Goal: Transaction & Acquisition: Download file/media

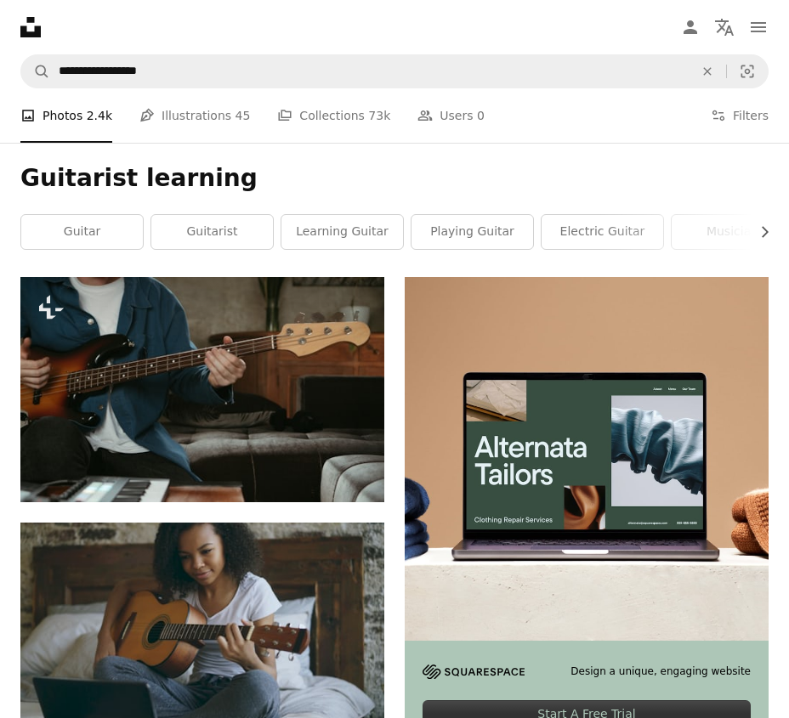
scroll to position [9204, 0]
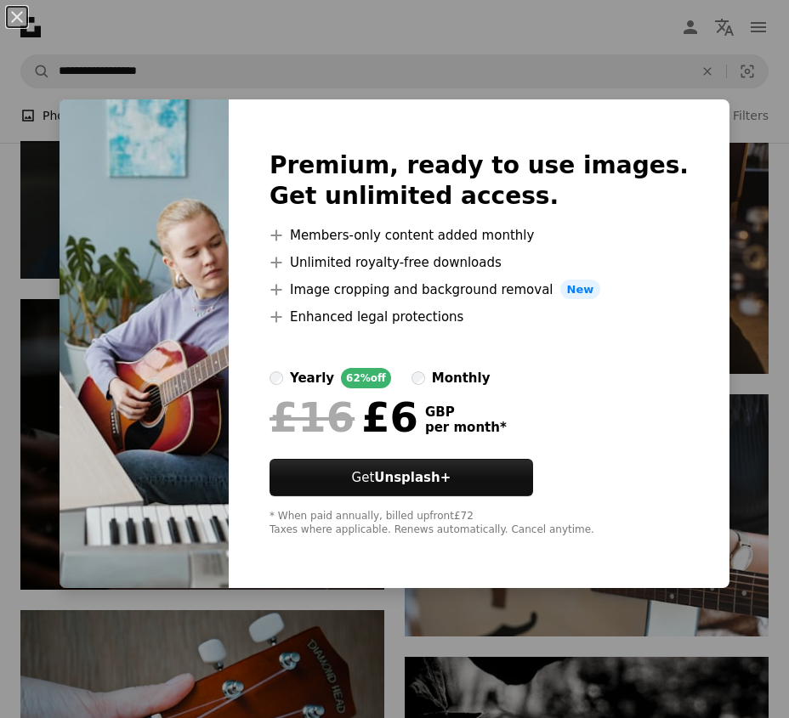
click at [615, 123] on div "Premium, ready to use images. Get unlimited access. A plus sign Members-only co…" at bounding box center [479, 343] width 500 height 489
click at [613, 52] on div "An X shape Premium, ready to use images. Get unlimited access. A plus sign Memb…" at bounding box center [394, 359] width 789 height 718
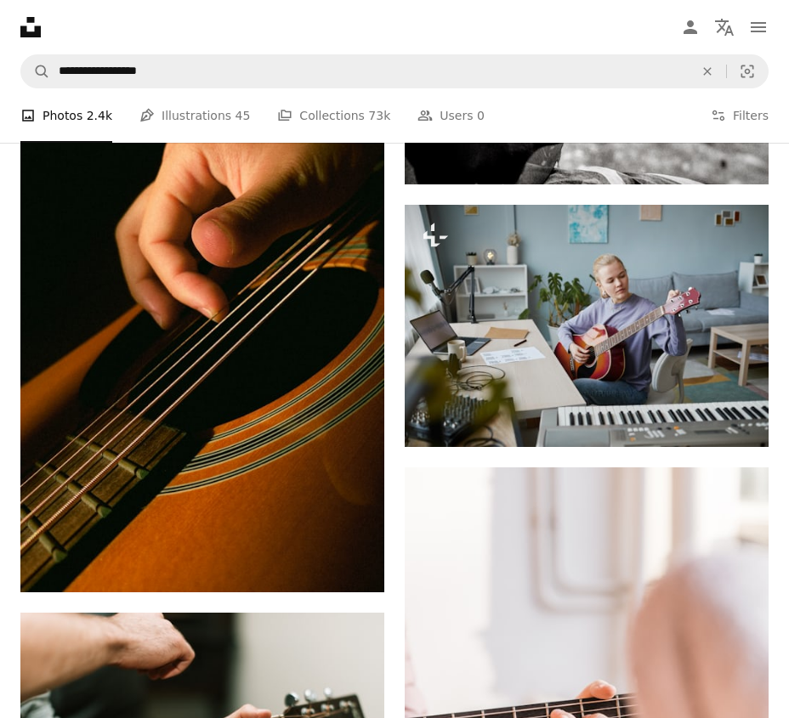
scroll to position [10094, 0]
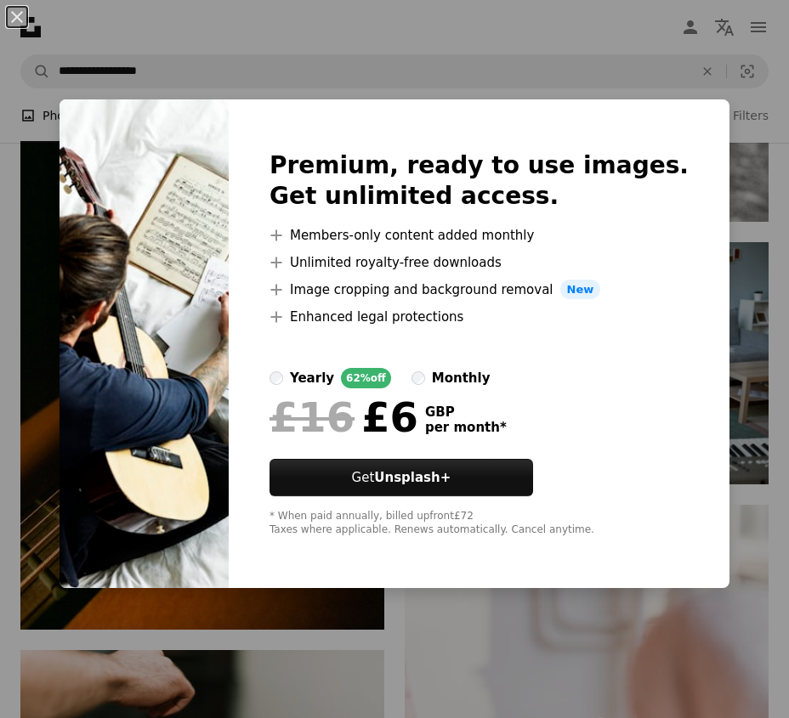
click at [636, 64] on div "An X shape Premium, ready to use images. Get unlimited access. A plus sign Memb…" at bounding box center [394, 359] width 789 height 718
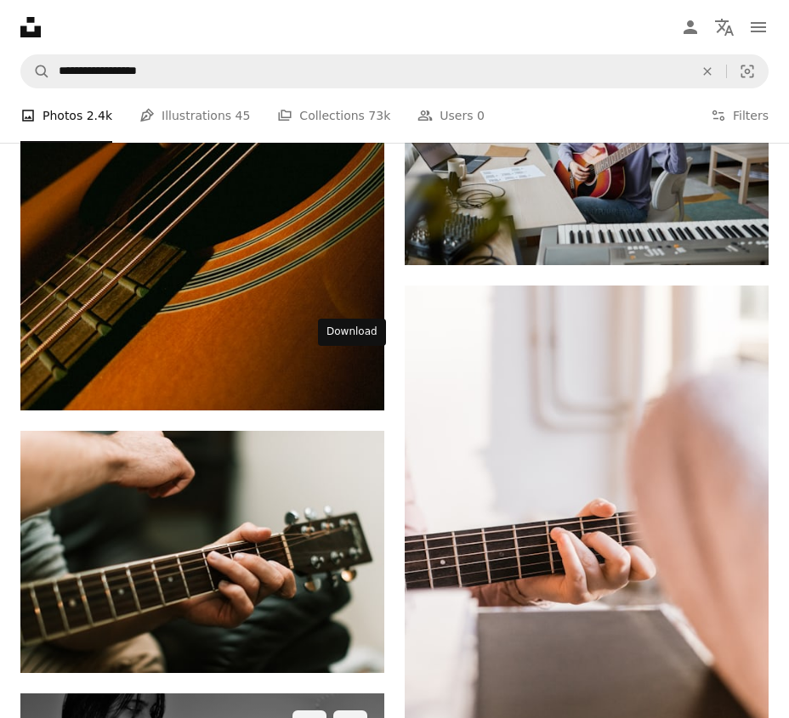
scroll to position [10305, 0]
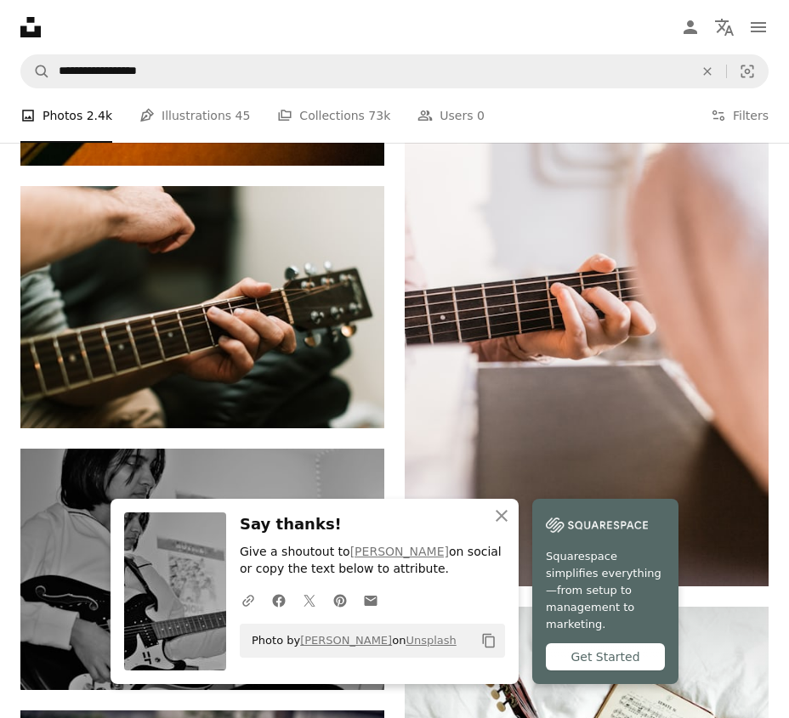
scroll to position [10756, 0]
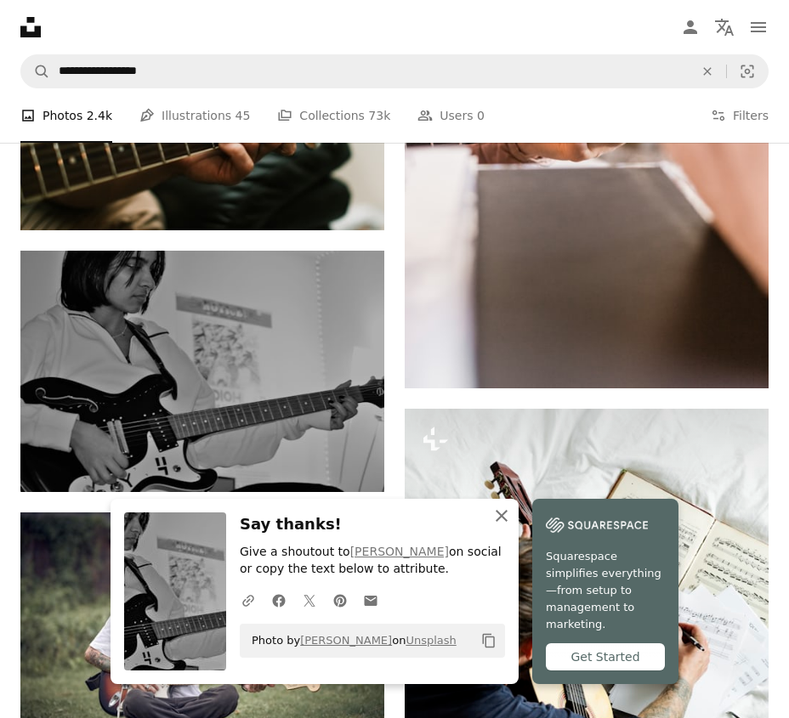
drag, startPoint x: 575, startPoint y: 527, endPoint x: 563, endPoint y: 522, distance: 13.7
click at [512, 526] on icon "An X shape" at bounding box center [501, 516] width 20 height 20
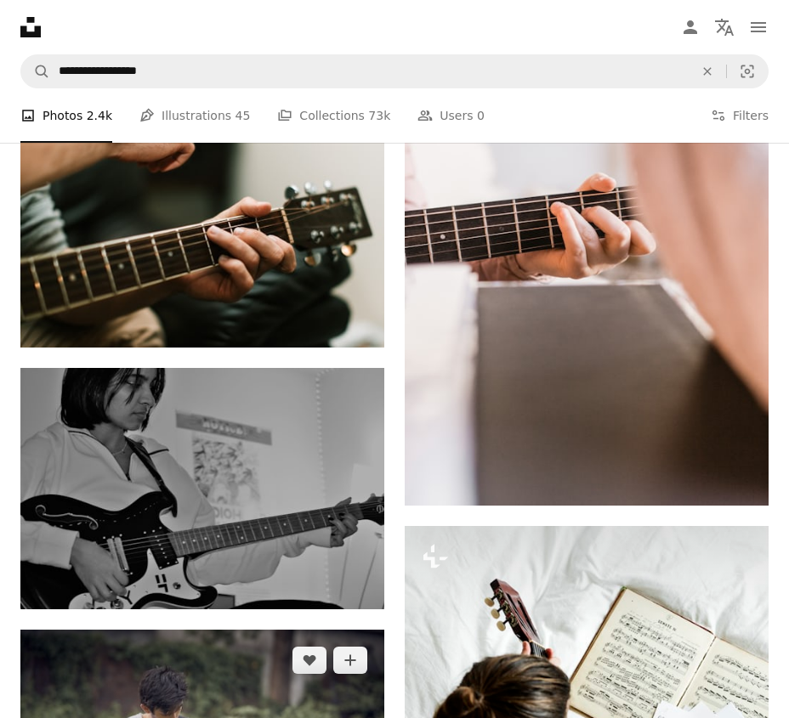
scroll to position [10539, 0]
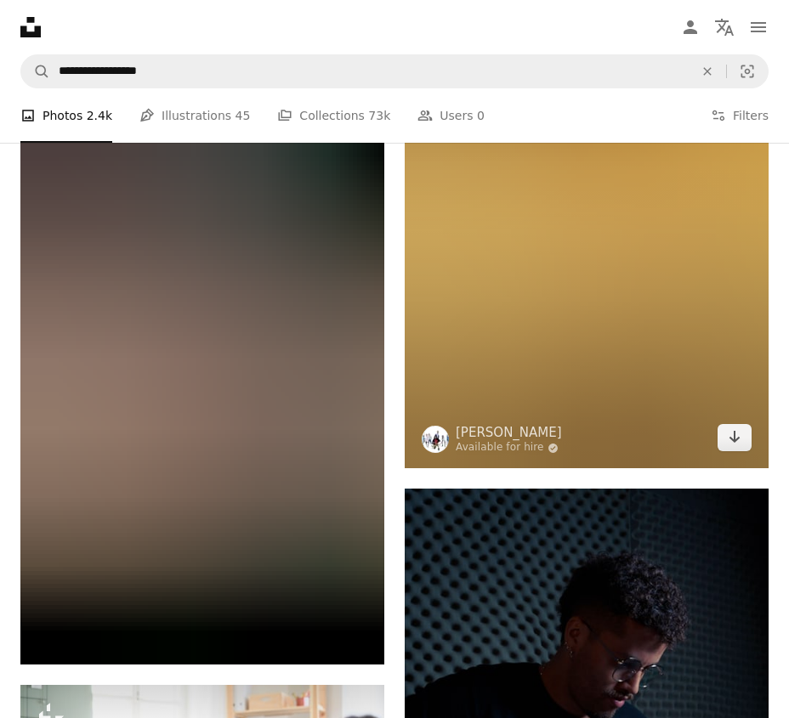
scroll to position [15774, 0]
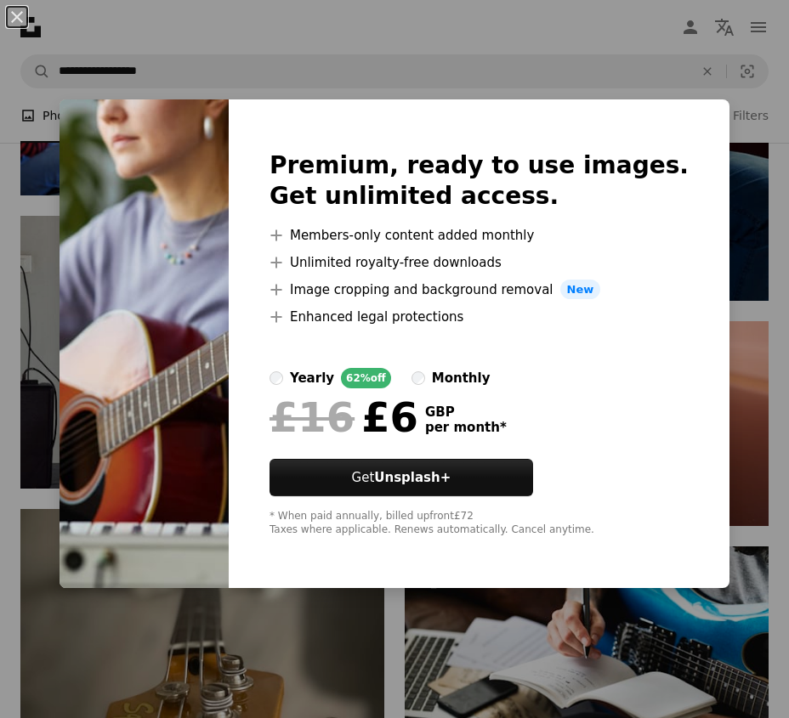
click at [449, 71] on div "An X shape Premium, ready to use images. Get unlimited access. A plus sign Memb…" at bounding box center [394, 359] width 789 height 718
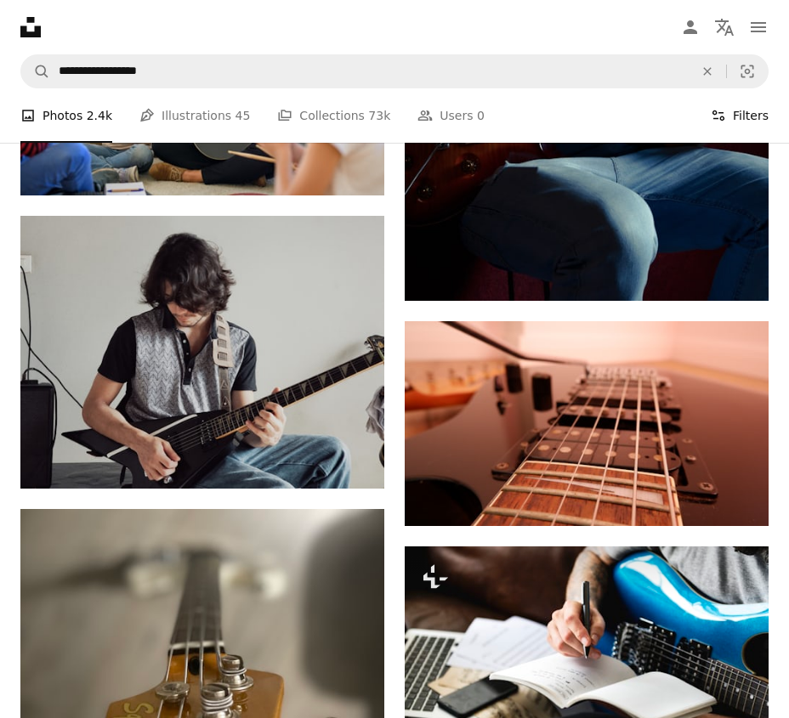
click at [748, 116] on button "Filters Filters" at bounding box center [739, 115] width 58 height 54
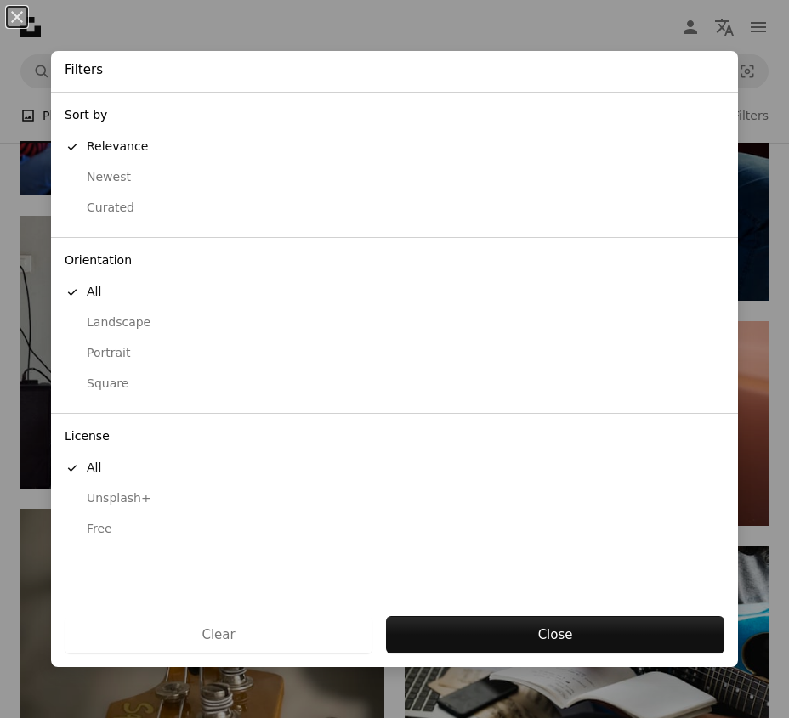
click at [98, 532] on div "Free" at bounding box center [394, 529] width 659 height 17
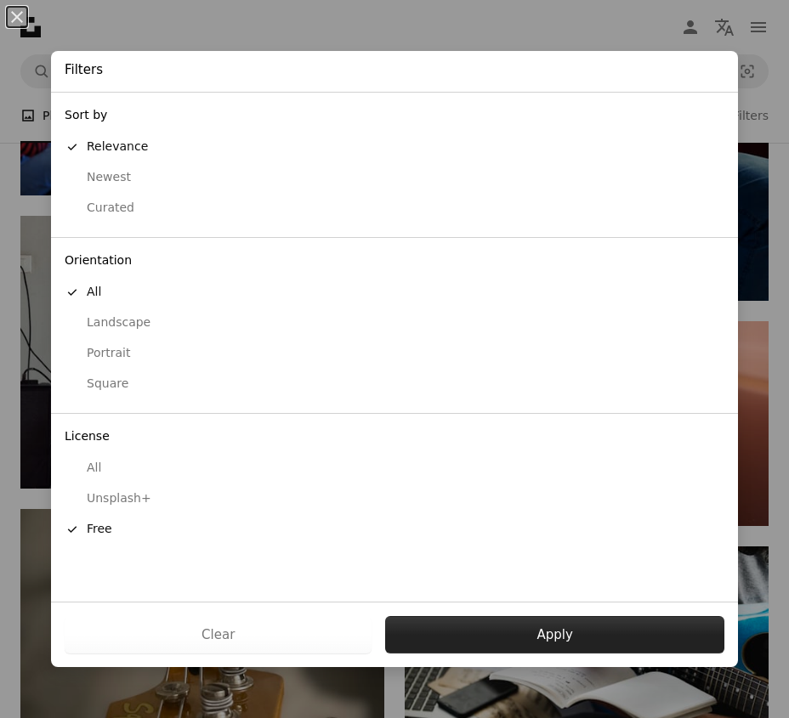
click at [494, 641] on button "Apply" at bounding box center [554, 634] width 339 height 37
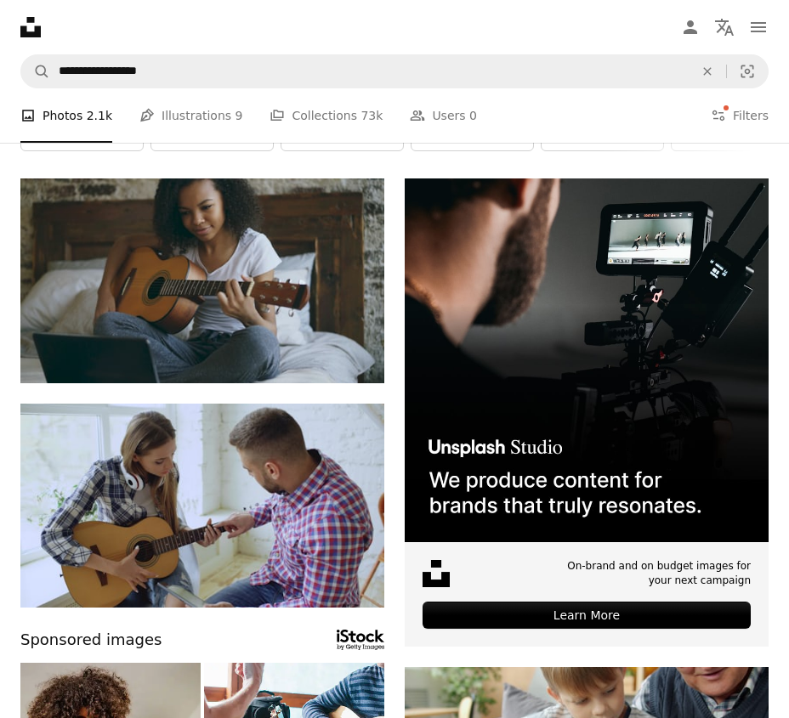
scroll to position [99, 0]
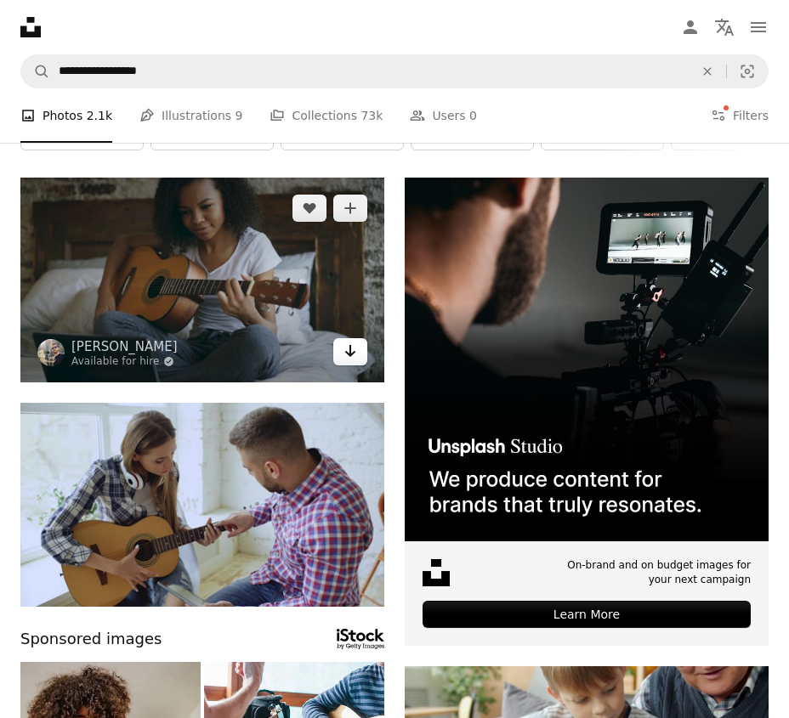
click at [353, 354] on icon "Arrow pointing down" at bounding box center [350, 351] width 14 height 20
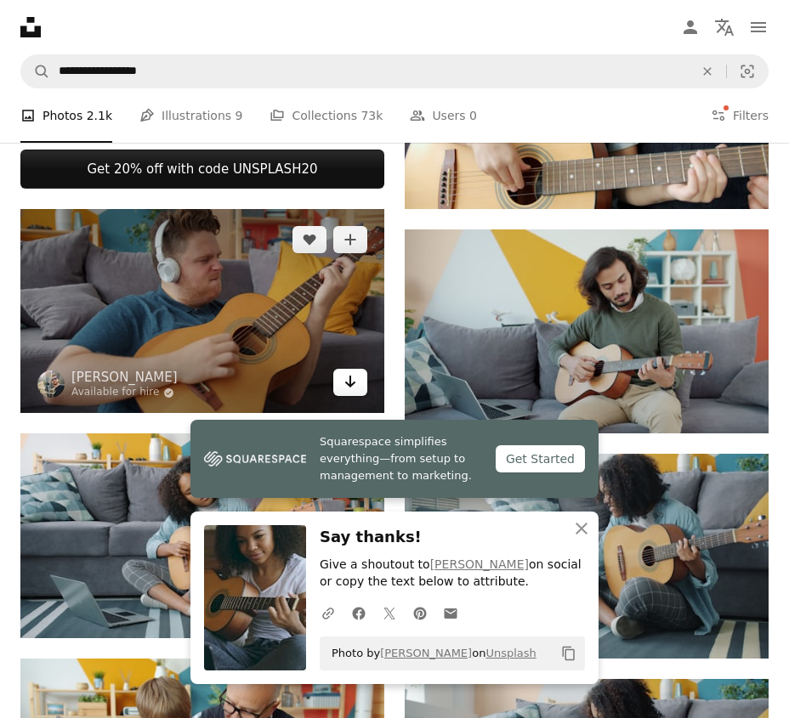
scroll to position [1016, 0]
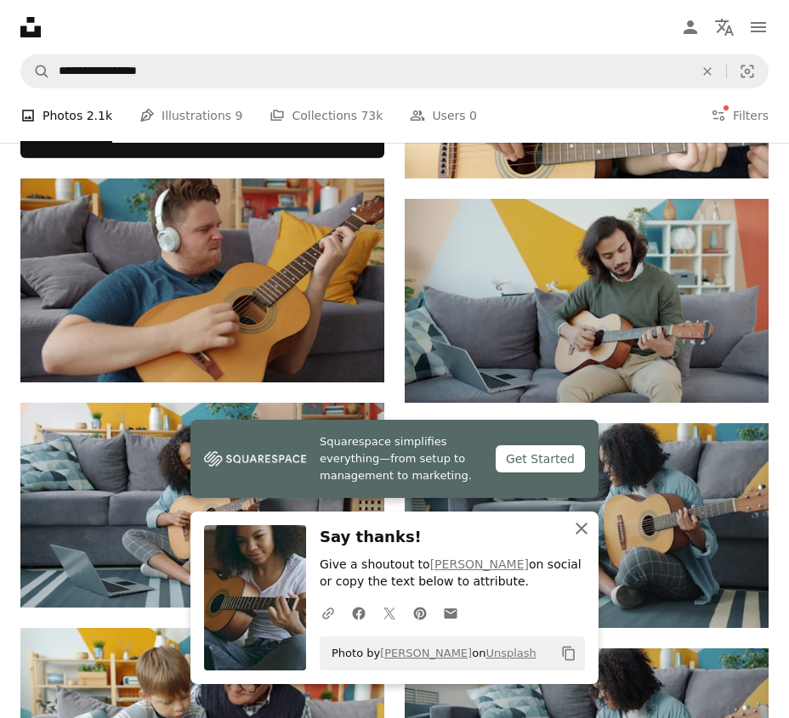
click at [585, 527] on icon "An X shape" at bounding box center [581, 528] width 20 height 20
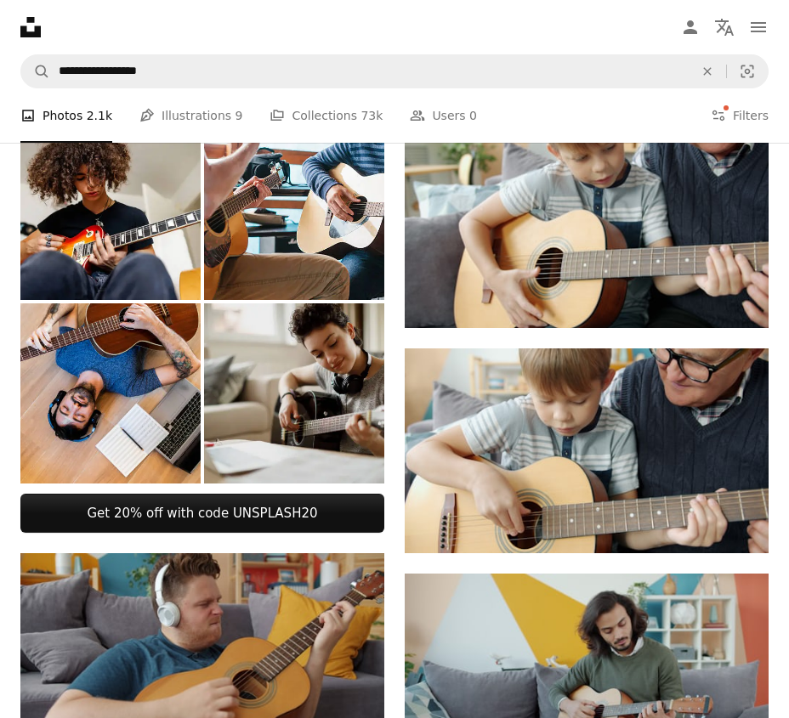
scroll to position [613, 0]
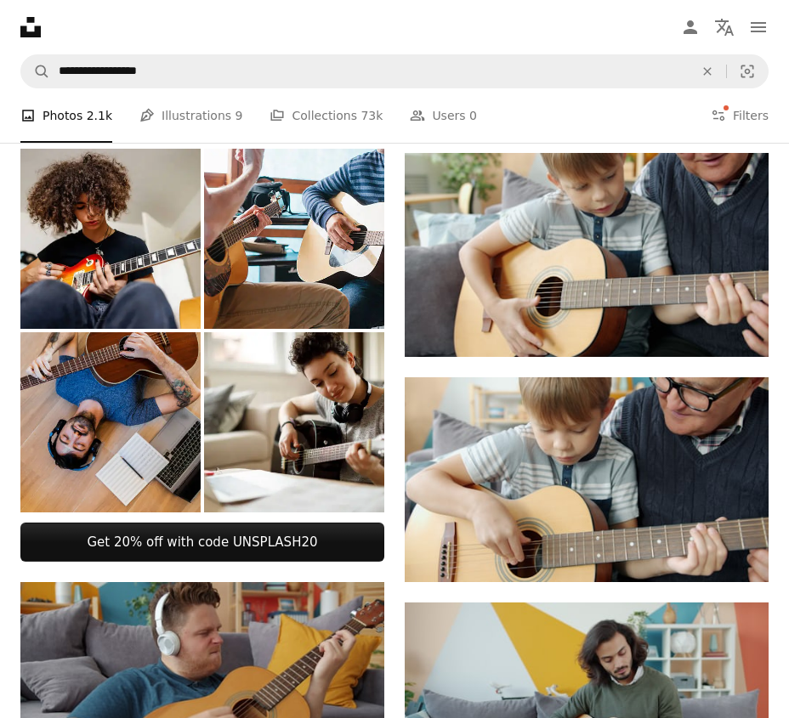
click at [105, 423] on img at bounding box center [110, 422] width 180 height 180
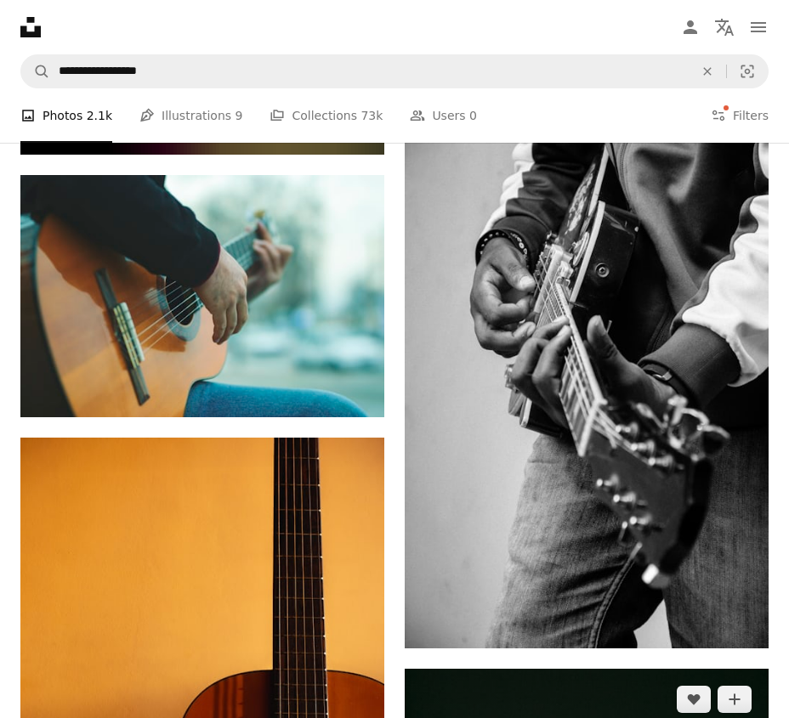
scroll to position [32054, 0]
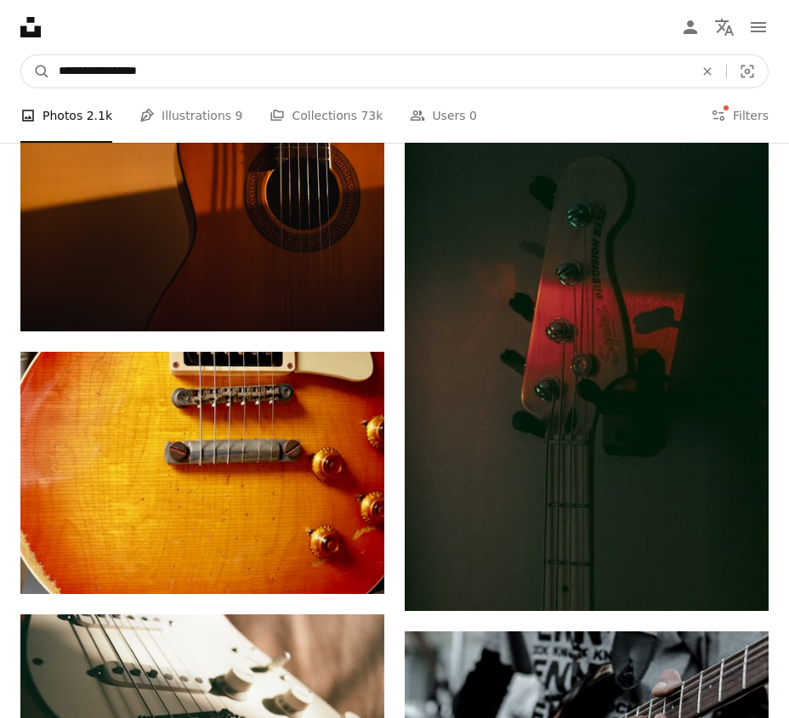
click at [237, 78] on input "**********" at bounding box center [369, 71] width 638 height 32
type input "**********"
click button "A magnifying glass" at bounding box center [35, 71] width 29 height 32
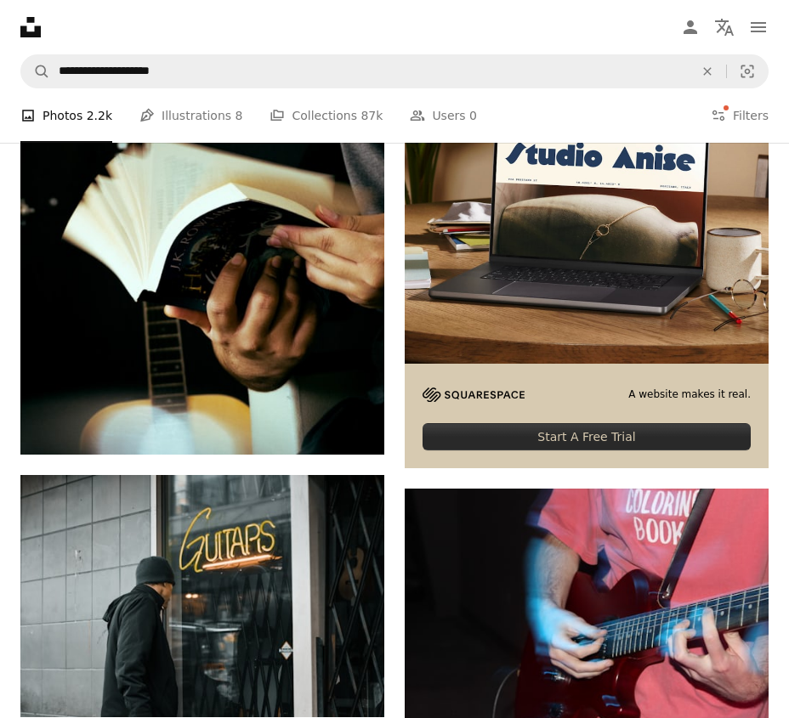
scroll to position [492, 0]
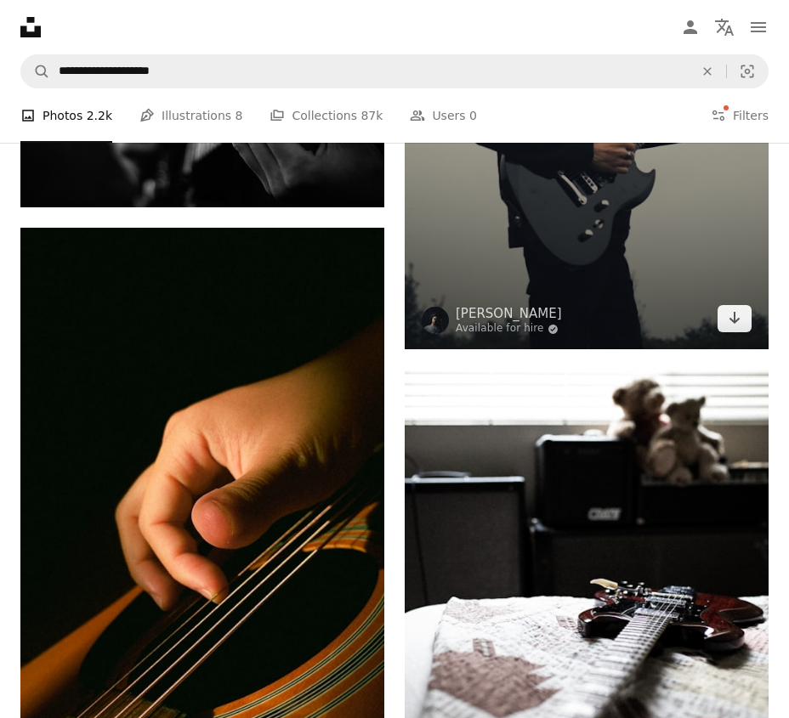
scroll to position [20293, 0]
